Goal: Entertainment & Leisure: Consume media (video, audio)

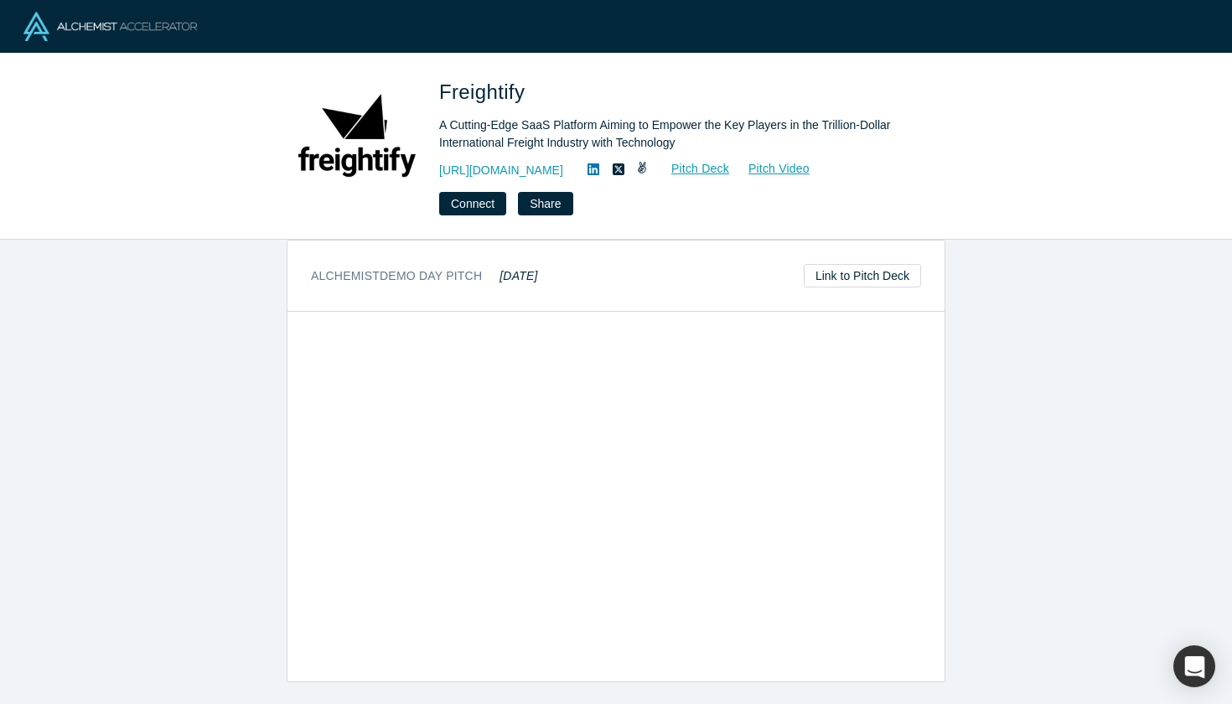
scroll to position [659, 0]
